Goal: Task Accomplishment & Management: Manage account settings

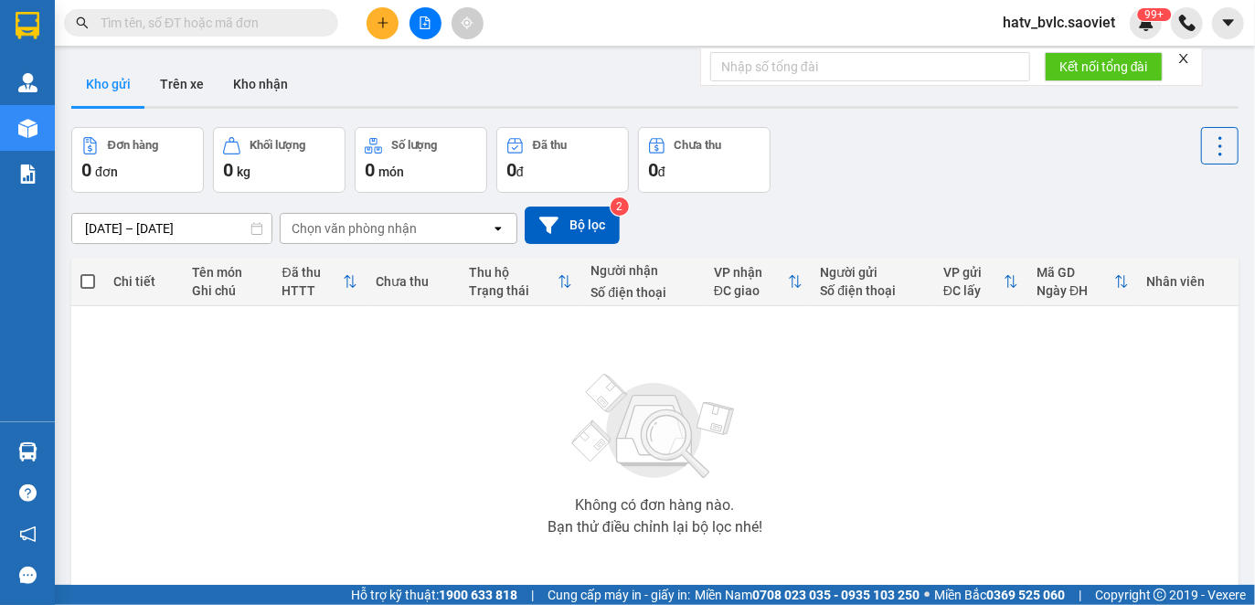
click at [232, 27] on input "text" at bounding box center [209, 23] width 216 height 20
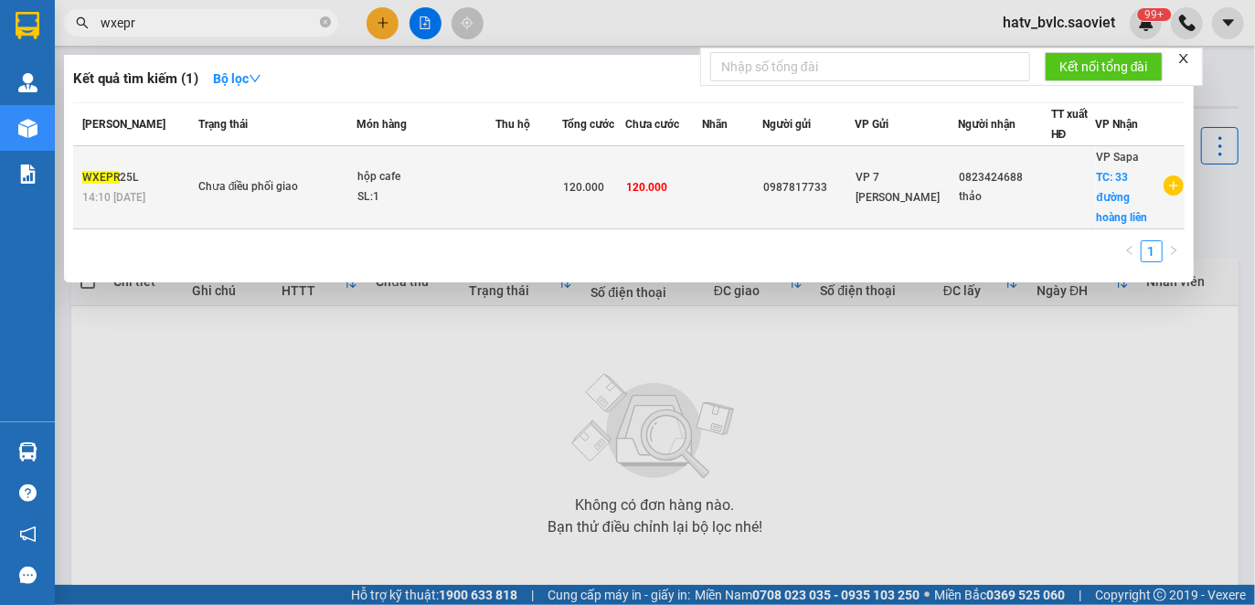
type input "wxepr"
click at [532, 194] on td at bounding box center [528, 187] width 66 height 83
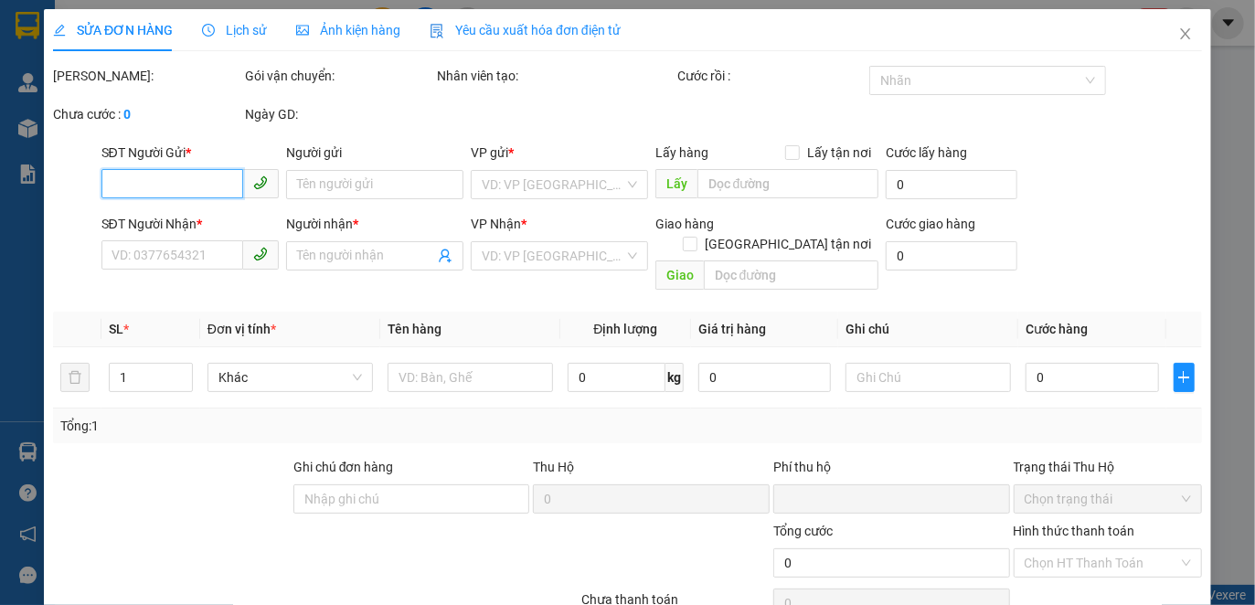
type input "0987817733"
type input "0823424688"
type input "thảo"
checkbox input "true"
type input "33 đường hoàng liên"
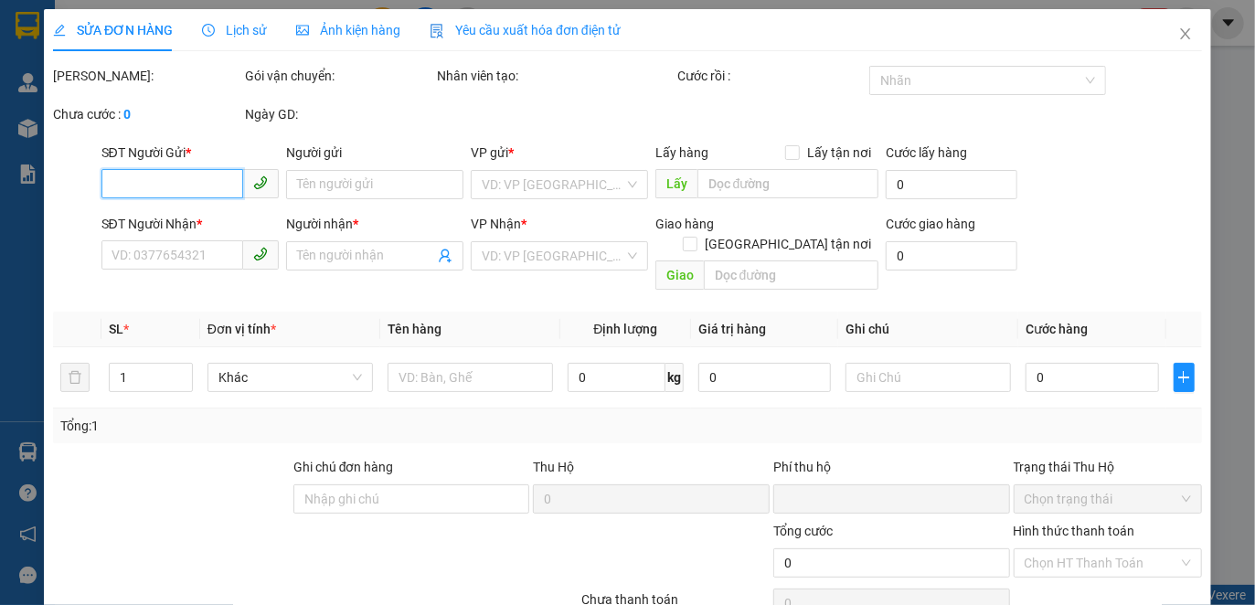
type input "0"
type input "120.000"
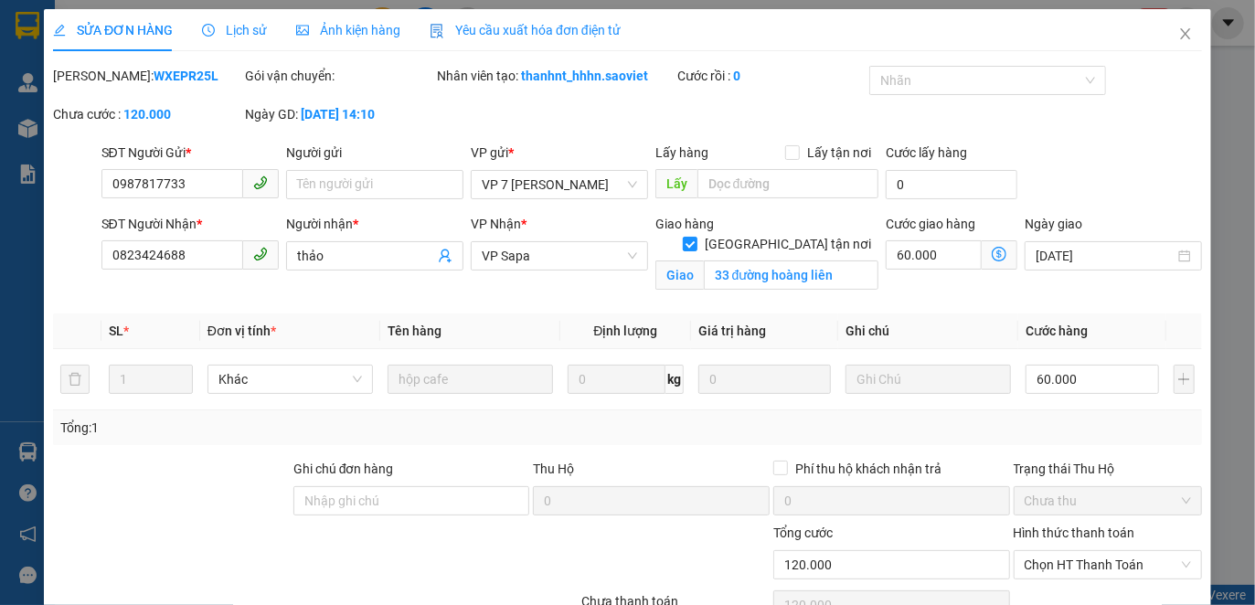
click at [506, 41] on div "Yêu cầu xuất hóa đơn điện tử" at bounding box center [525, 30] width 191 height 42
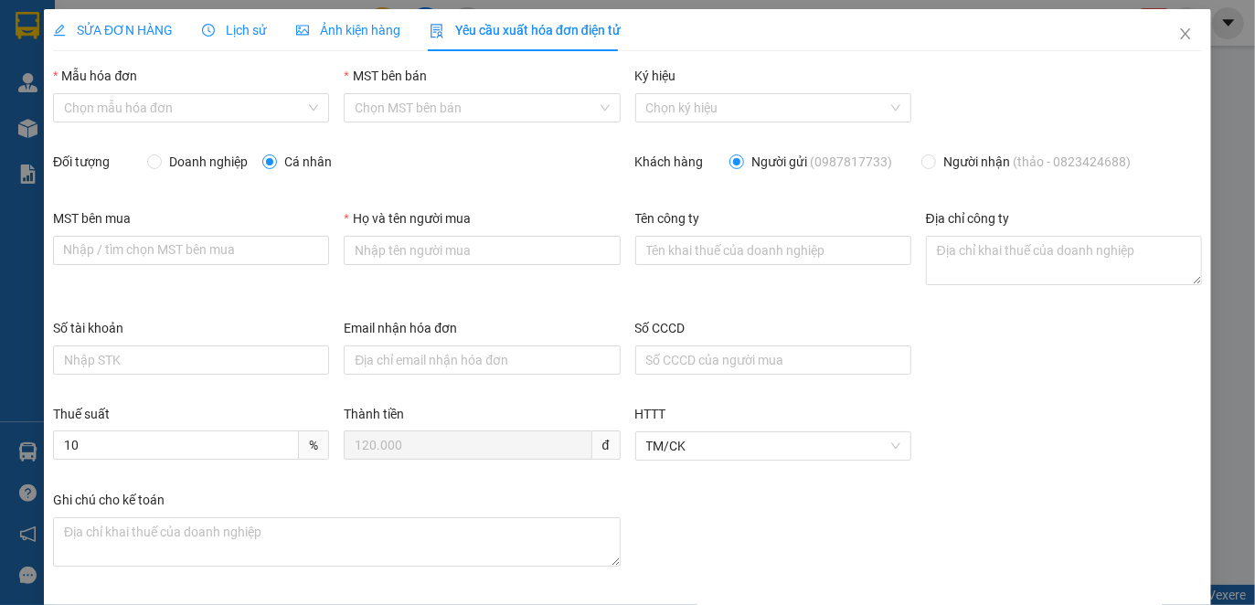
click at [229, 34] on span "Lịch sử" at bounding box center [234, 30] width 65 height 15
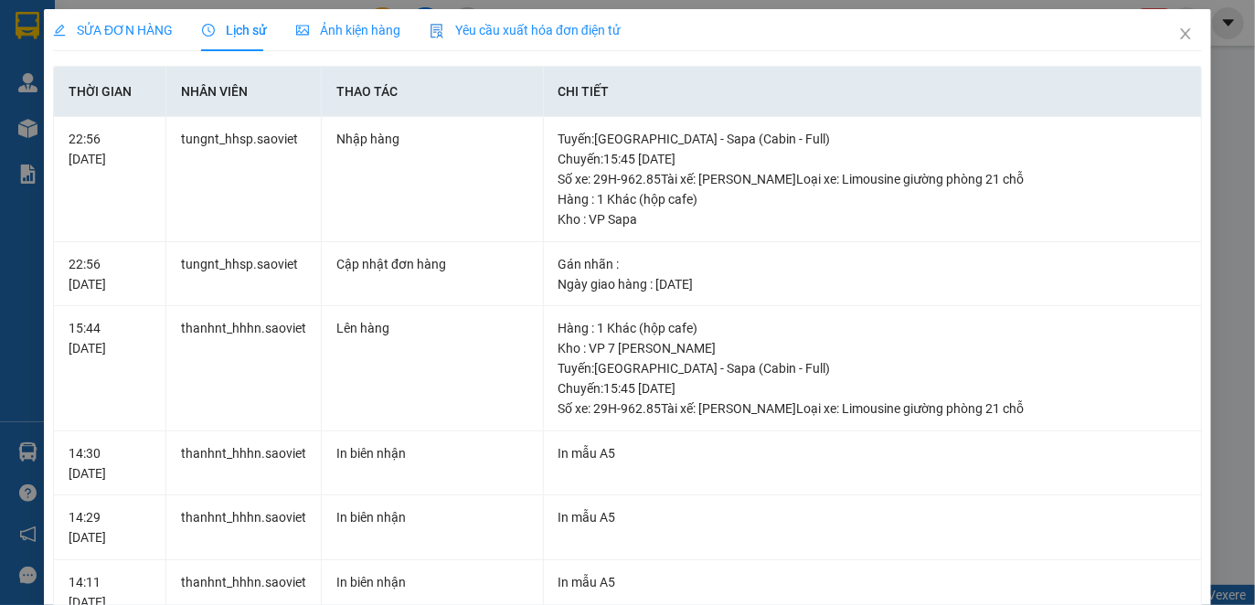
drag, startPoint x: 506, startPoint y: 15, endPoint x: 516, endPoint y: 26, distance: 14.3
click at [506, 16] on div "Yêu cầu xuất hóa đơn điện tử" at bounding box center [525, 30] width 191 height 42
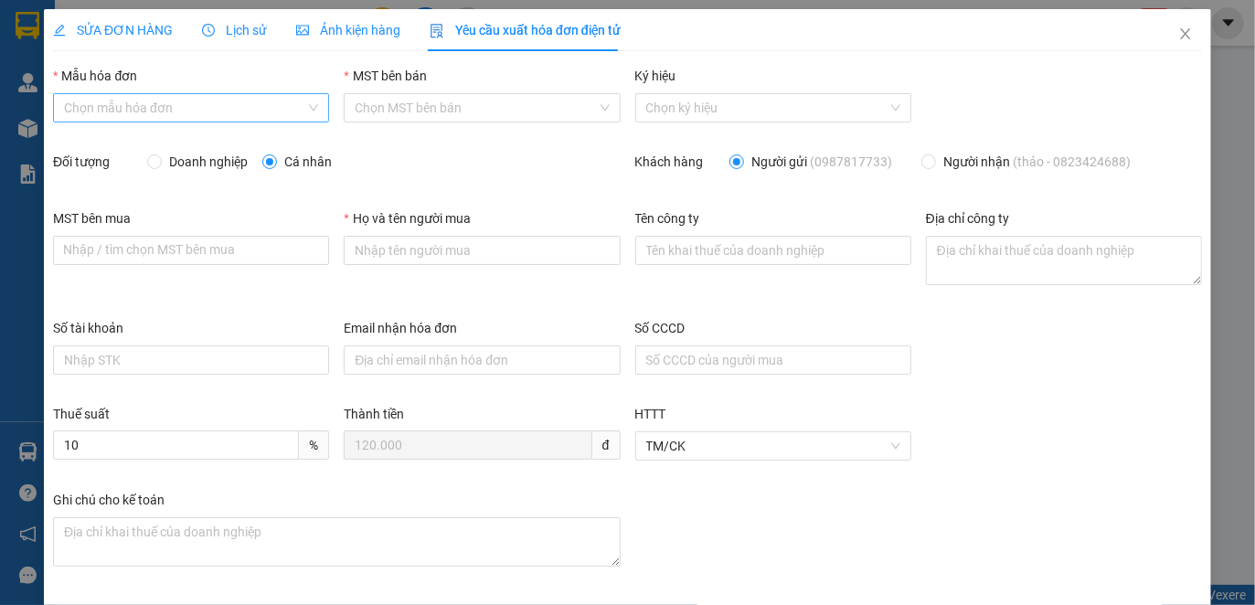
drag, startPoint x: 249, startPoint y: 99, endPoint x: 246, endPoint y: 121, distance: 22.1
click at [249, 99] on input "Mẫu hóa đơn" at bounding box center [184, 107] width 241 height 27
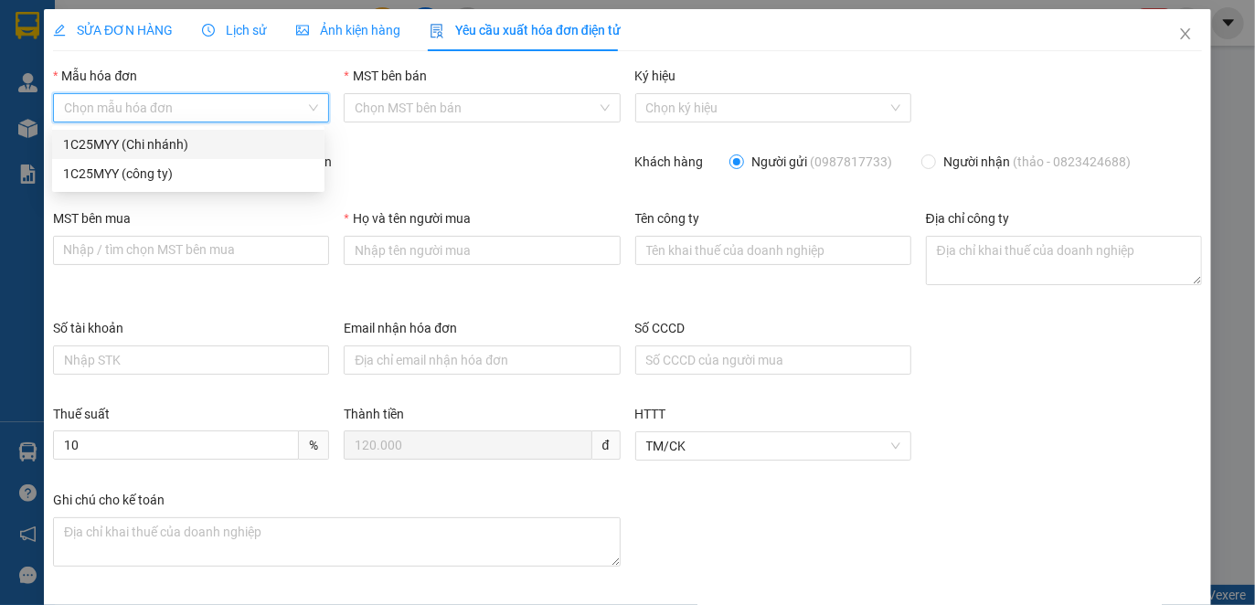
click at [218, 141] on div "1C25MYY (Chi nhánh)" at bounding box center [188, 144] width 250 height 20
type input "8"
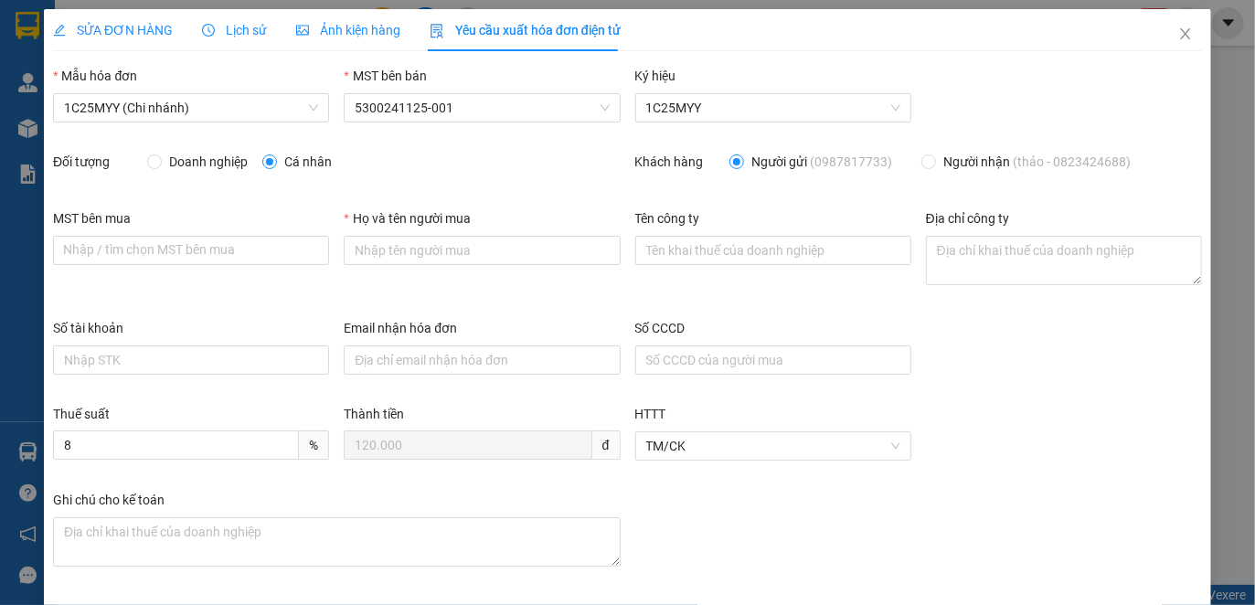
click at [223, 154] on span "Doanh nghiệp" at bounding box center [208, 162] width 93 height 20
click at [160, 154] on input "Doanh nghiệp" at bounding box center [153, 160] width 13 height 13
radio input "true"
radio input "false"
click at [174, 247] on input "MST bên mua" at bounding box center [191, 250] width 276 height 29
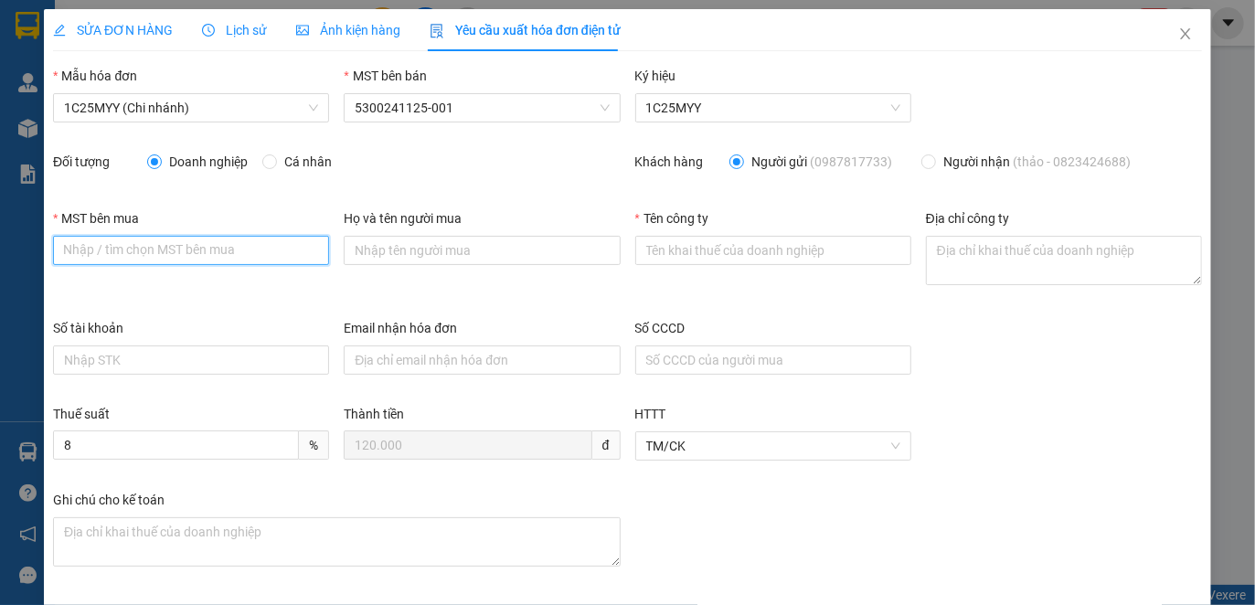
paste input "CÔNG TY CỔ PHẦN NHÀ TRÊN MÂY"
type input "CÔNG TY CỔ PHẦN NHÀ TRÊN MÂY"
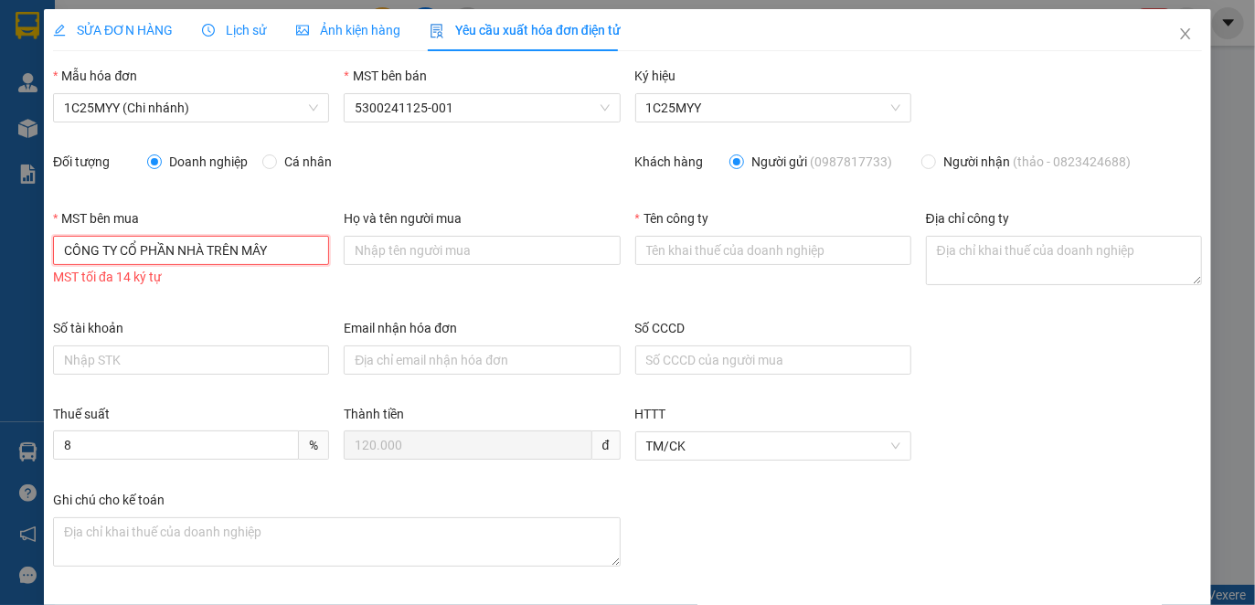
drag, startPoint x: 284, startPoint y: 251, endPoint x: 0, endPoint y: 250, distance: 284.3
click at [0, 250] on div "SỬA ĐƠN HÀNG Lịch sử Ảnh kiện hàng Yêu cầu xuất hóa đơn điện tử Total Paid Fee …" at bounding box center [627, 302] width 1255 height 605
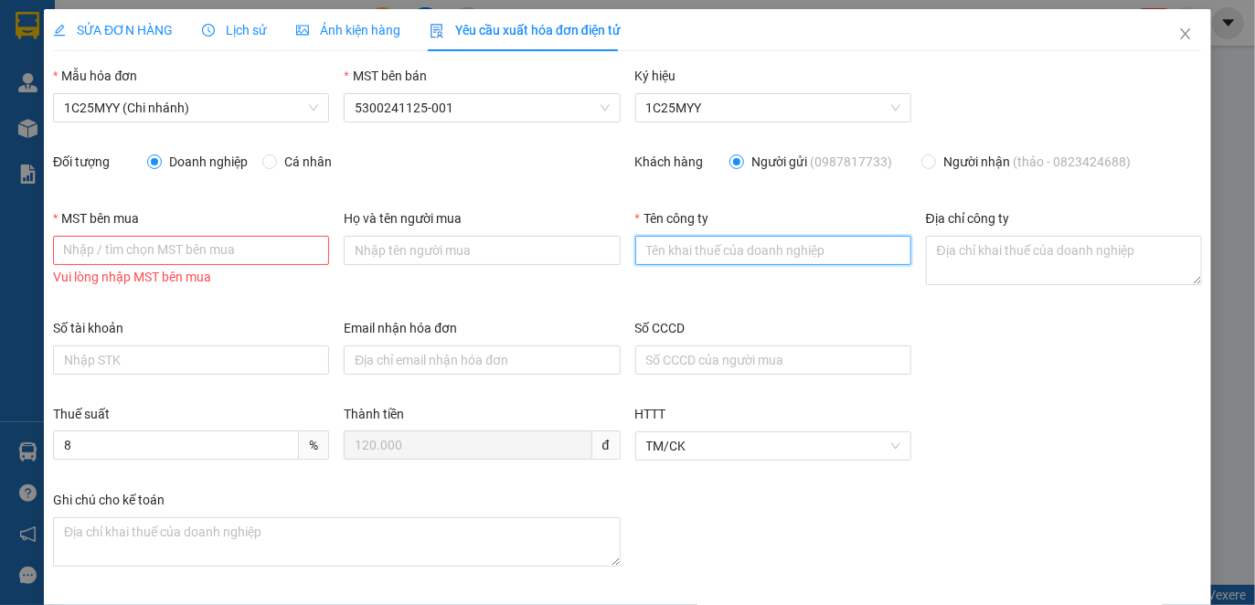
drag, startPoint x: 702, startPoint y: 253, endPoint x: 686, endPoint y: 196, distance: 59.9
click at [701, 251] on input "Tên công ty" at bounding box center [773, 250] width 276 height 29
paste input "CÔNG TY CỔ PHẦN NHÀ TRÊN MÂY"
type input "CÔNG TY CỔ PHẦN NHÀ TRÊN MÂY"
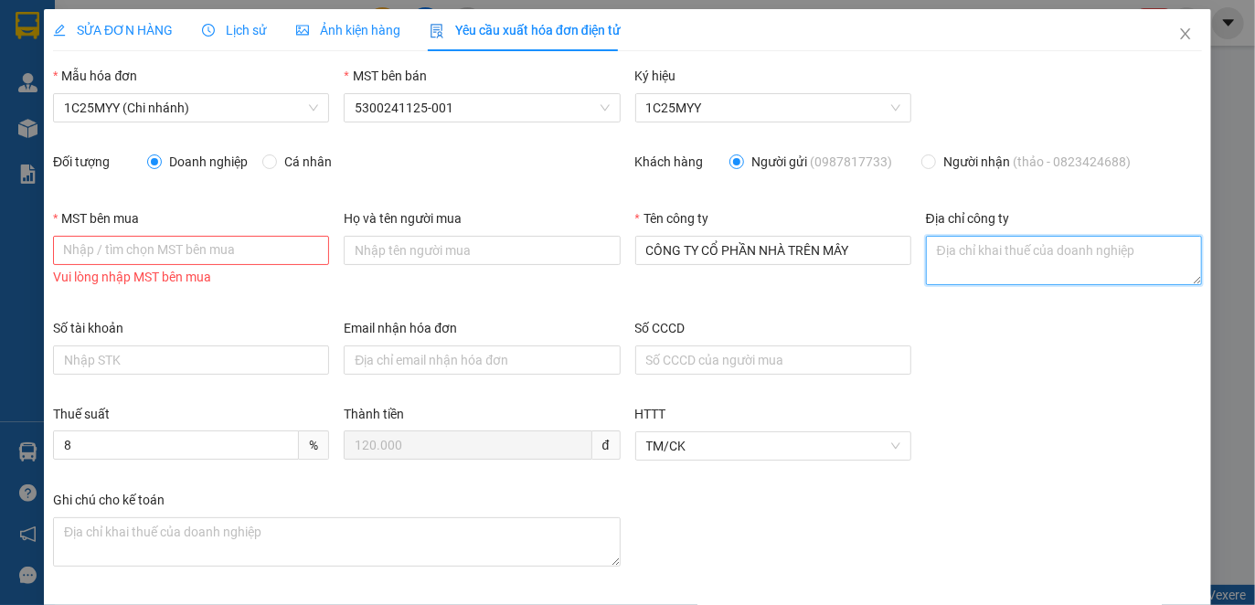
click at [994, 248] on textarea "Địa chỉ công ty" at bounding box center [1064, 260] width 276 height 49
paste textarea "Số [GEOGRAPHIC_DATA], [GEOGRAPHIC_DATA], [GEOGRAPHIC_DATA], [GEOGRAPHIC_DATA]"
type textarea "Số [GEOGRAPHIC_DATA], [GEOGRAPHIC_DATA], [GEOGRAPHIC_DATA], [GEOGRAPHIC_DATA]"
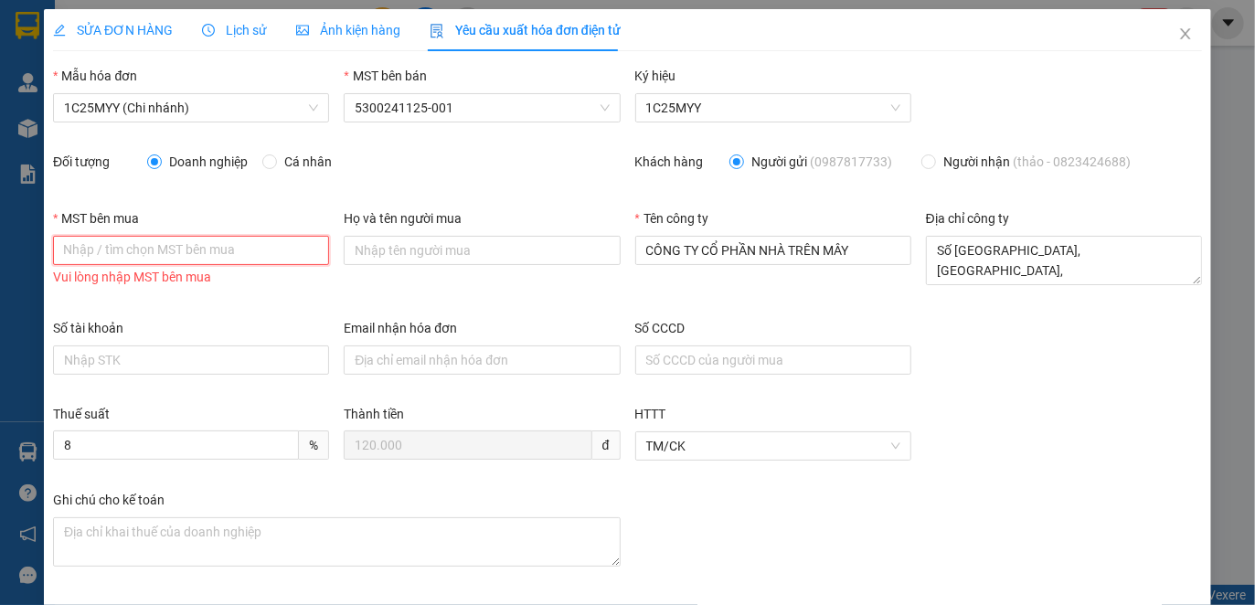
click at [217, 252] on input "MST bên mua" at bounding box center [191, 250] width 276 height 29
paste input "5300791545"
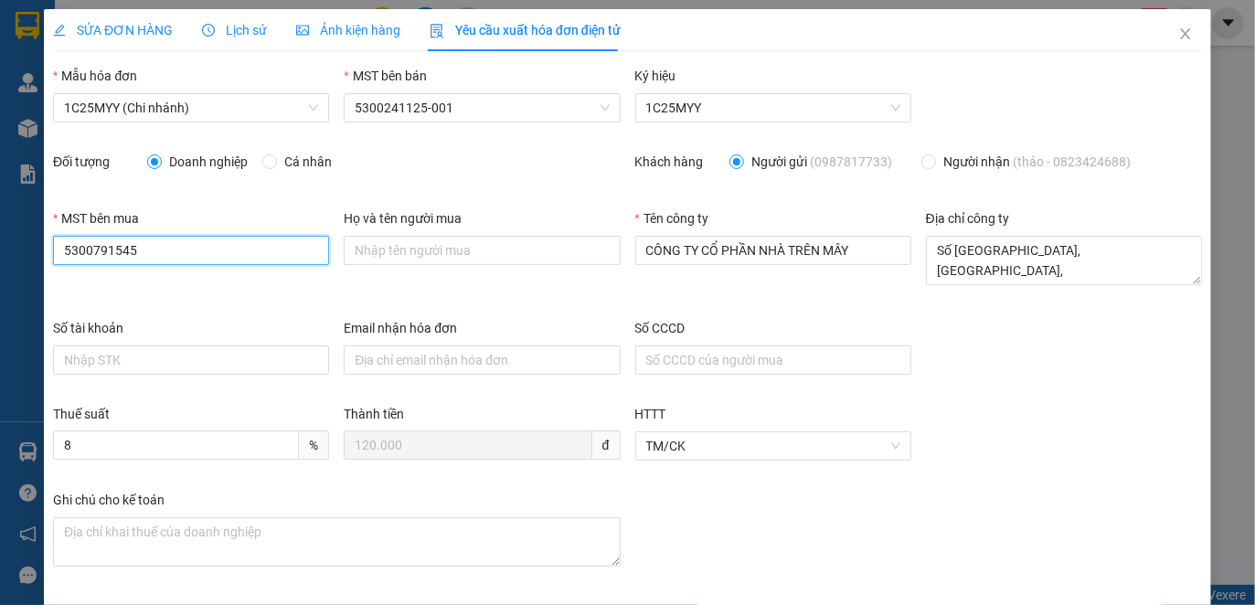
type input "5300791545"
click at [1055, 386] on div "Số tài khoản Email nhận hóa đơn Số CCCD" at bounding box center [628, 361] width 1164 height 86
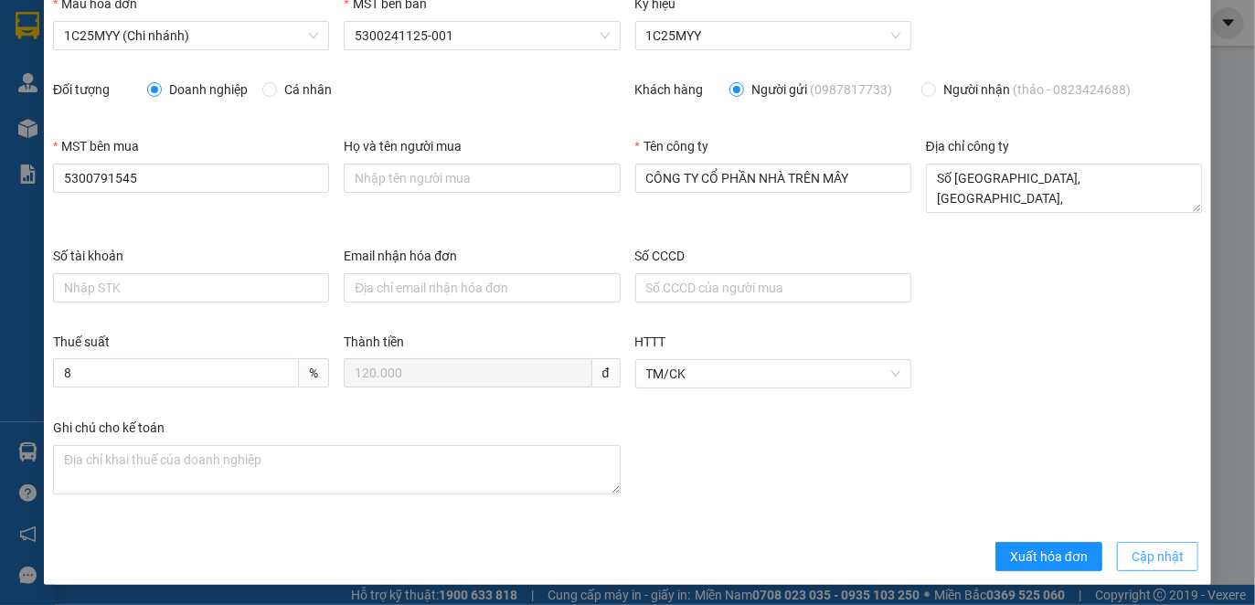
click at [1151, 550] on span "Cập nhật" at bounding box center [1158, 557] width 52 height 20
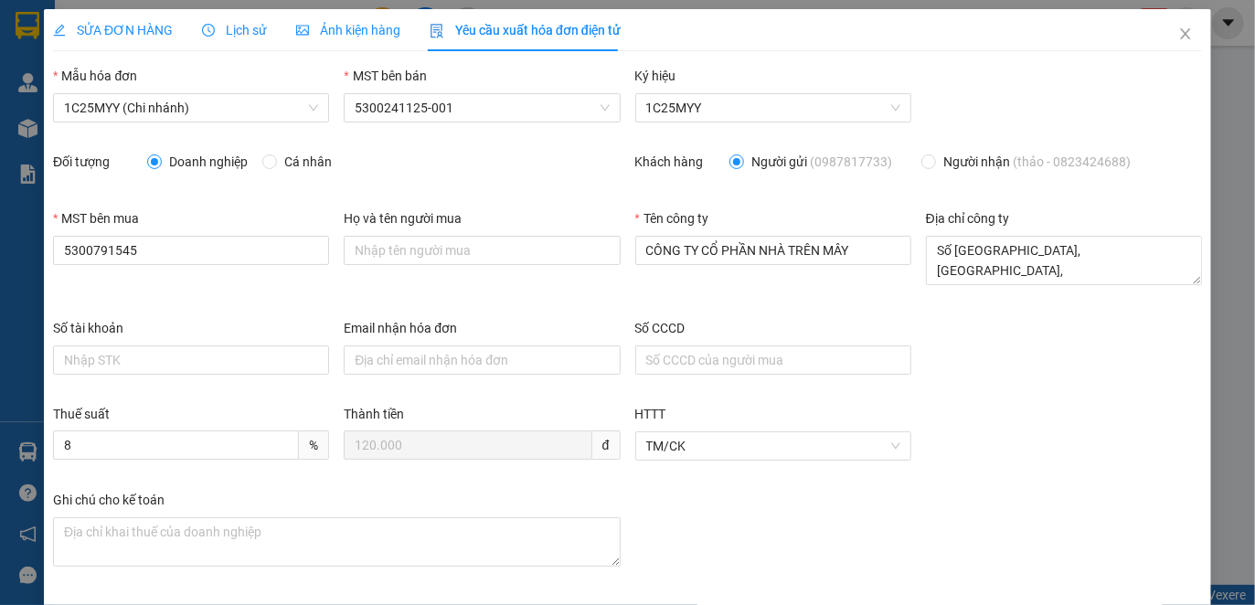
scroll to position [78, 0]
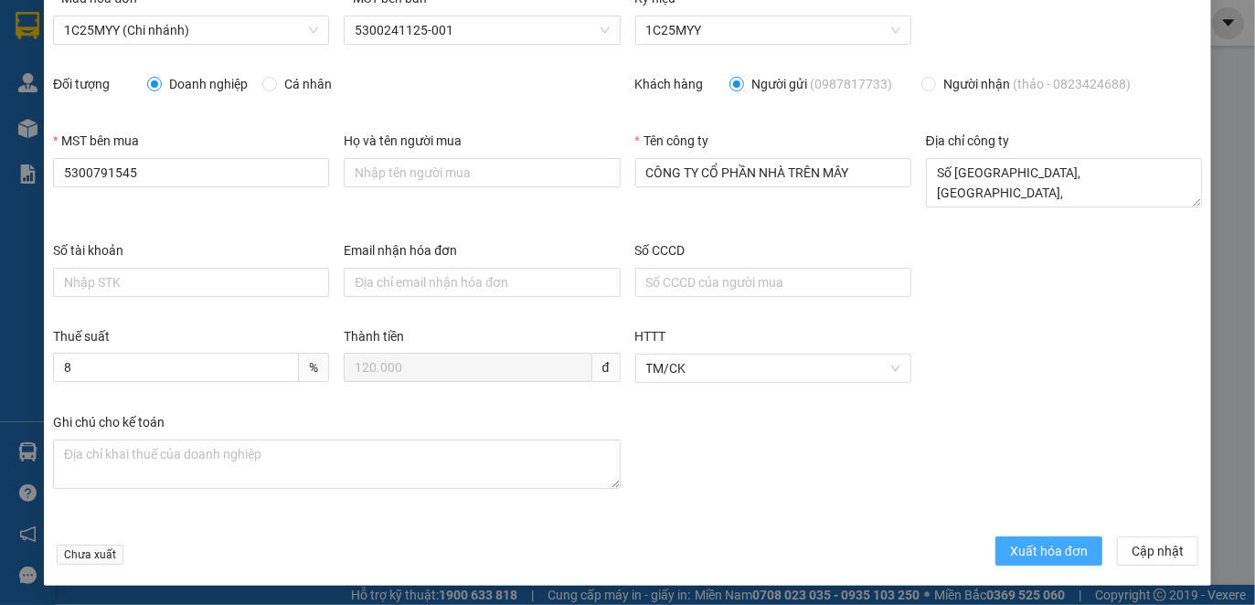
click at [1031, 543] on span "Xuất hóa đơn" at bounding box center [1049, 551] width 78 height 20
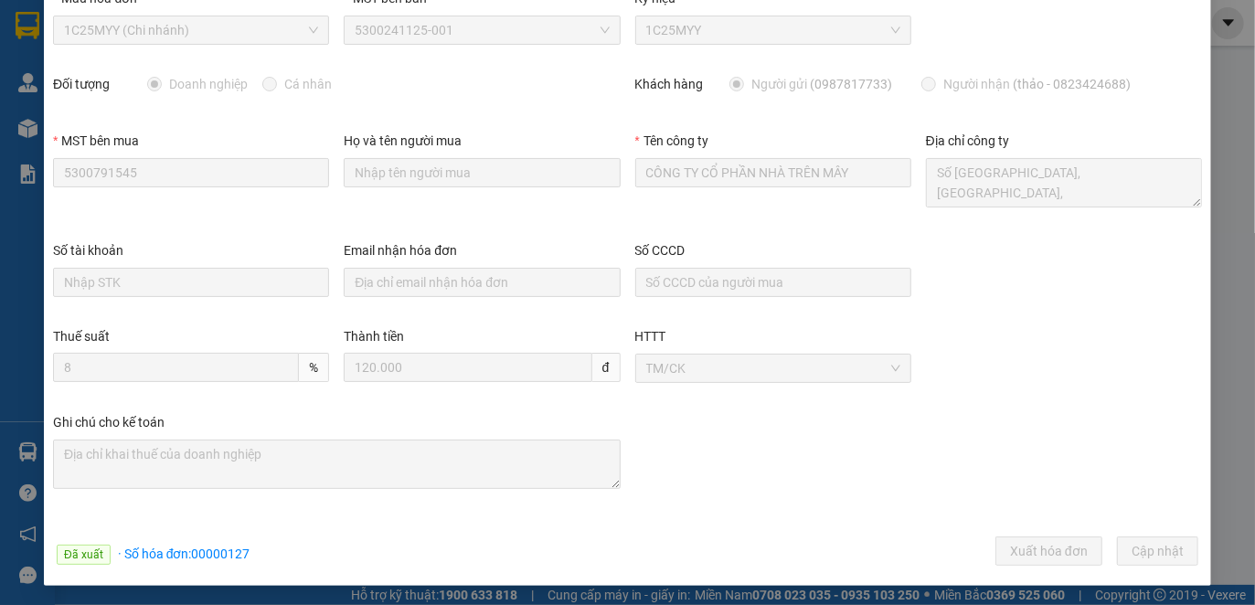
scroll to position [0, 0]
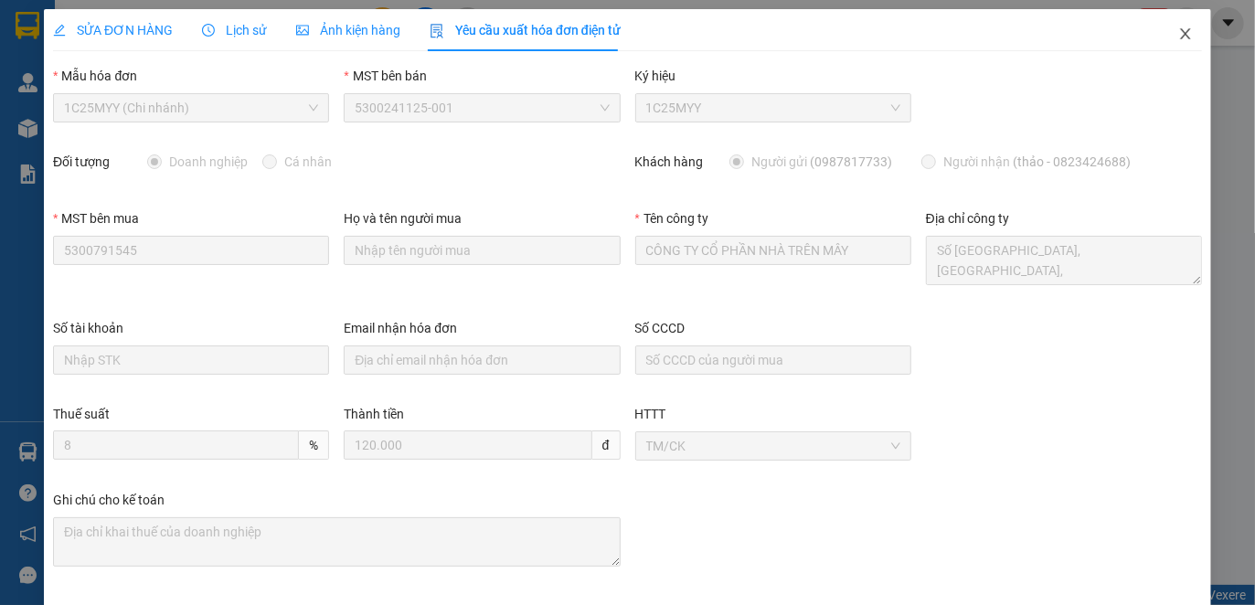
click at [1178, 35] on icon "close" at bounding box center [1185, 34] width 15 height 15
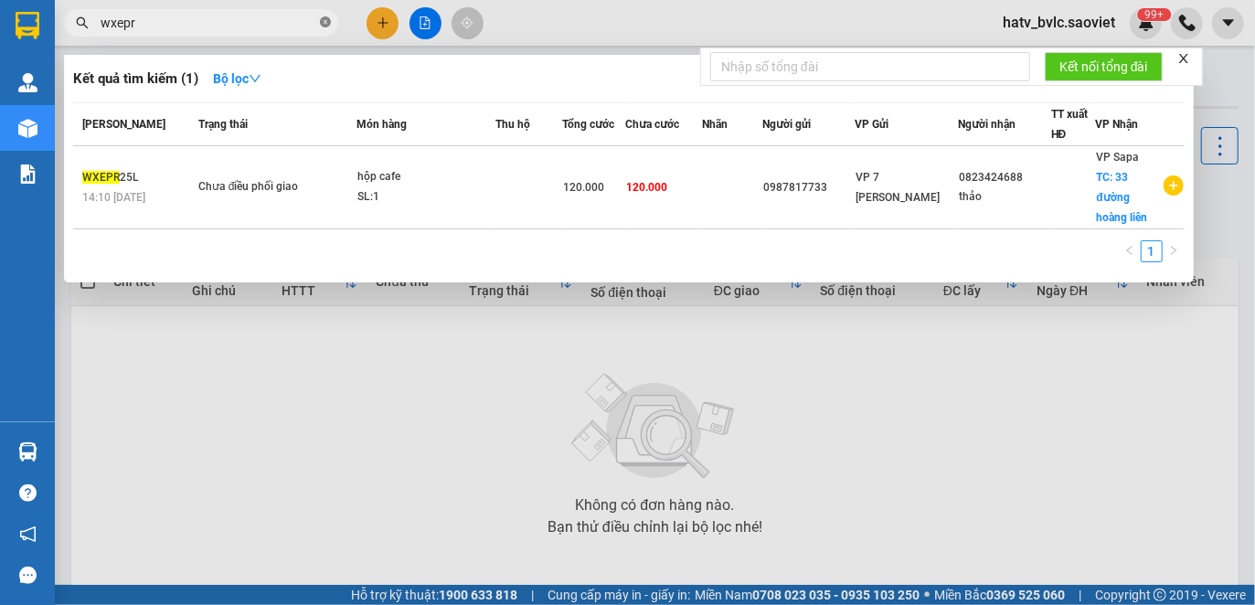
click at [326, 27] on icon "close-circle" at bounding box center [325, 21] width 11 height 11
